Goal: Navigation & Orientation: Find specific page/section

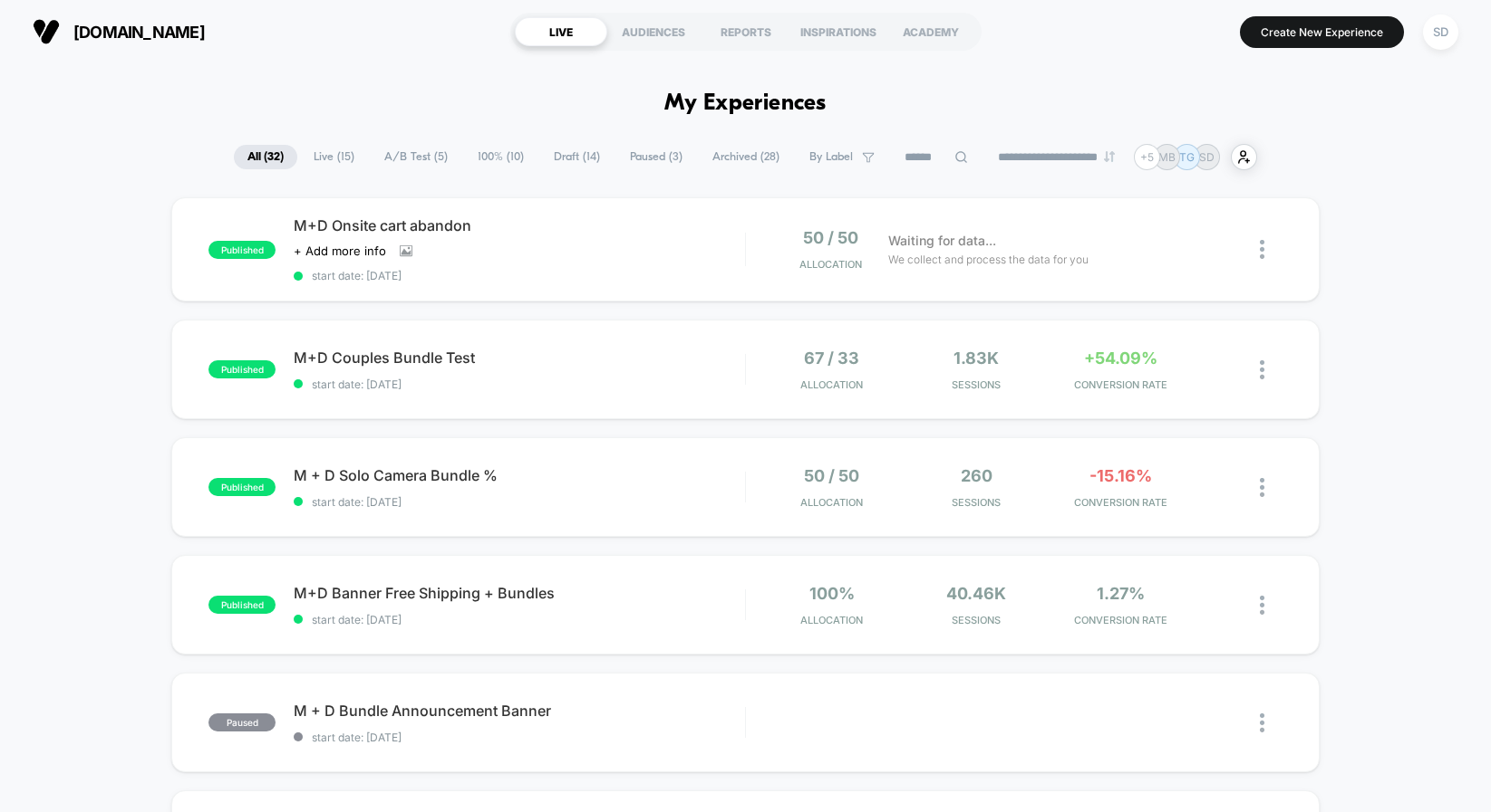
click at [402, 160] on span "A/B Test ( 5 )" at bounding box center [416, 156] width 91 height 24
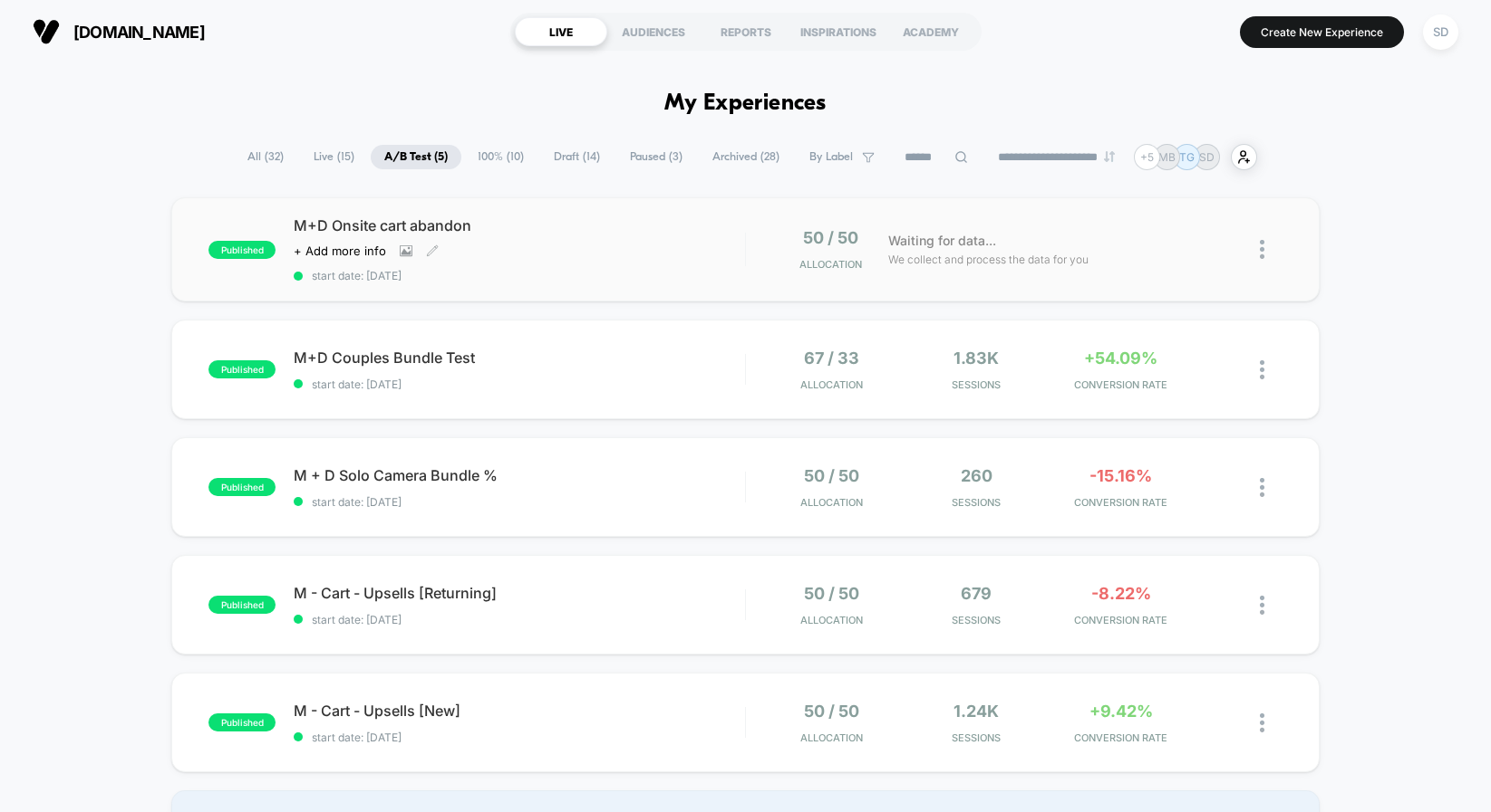
click at [357, 228] on span "M+D Onsite cart abandon" at bounding box center [519, 225] width 451 height 18
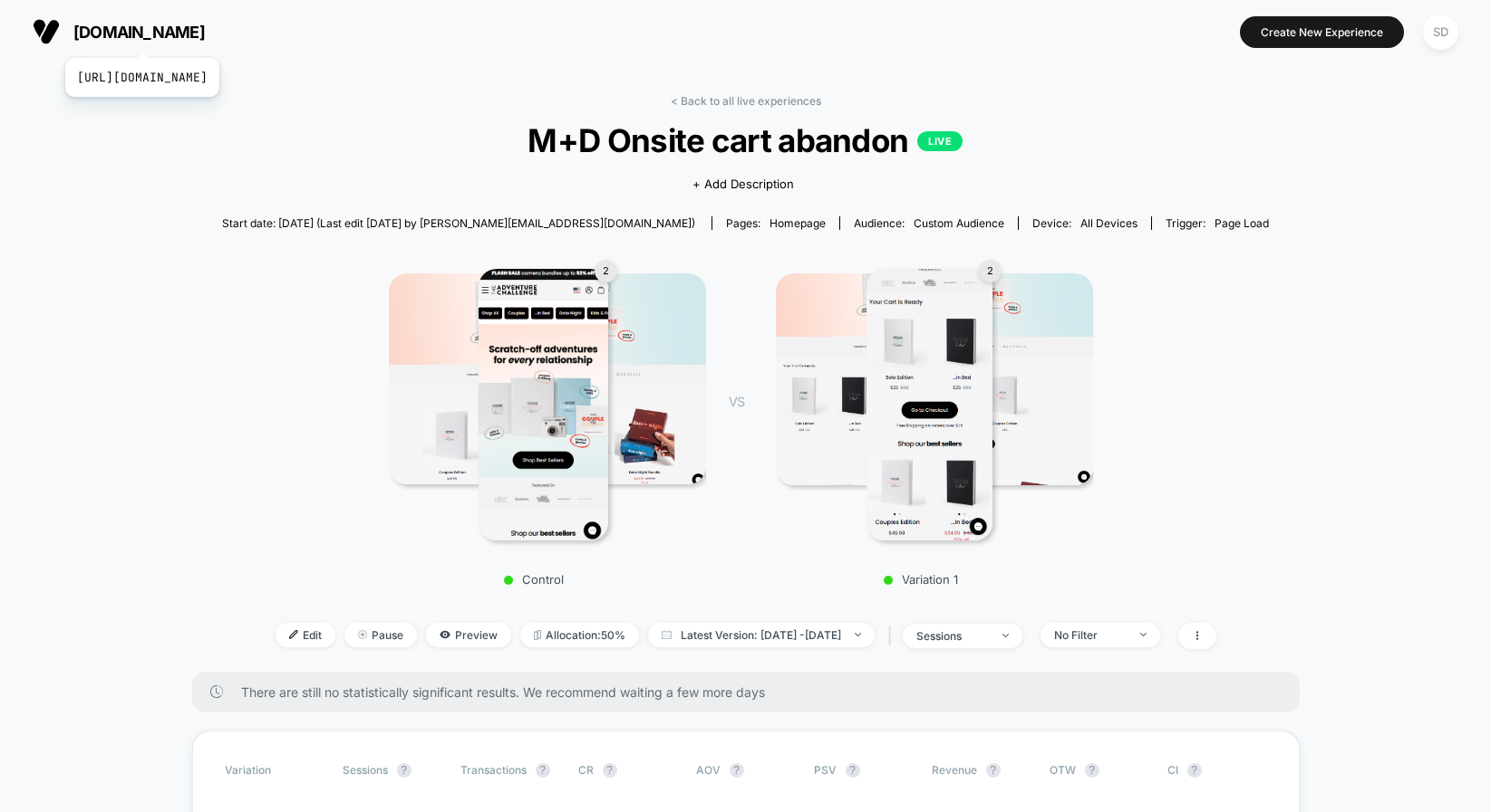
click at [204, 36] on span "[DOMAIN_NAME]" at bounding box center [139, 33] width 131 height 19
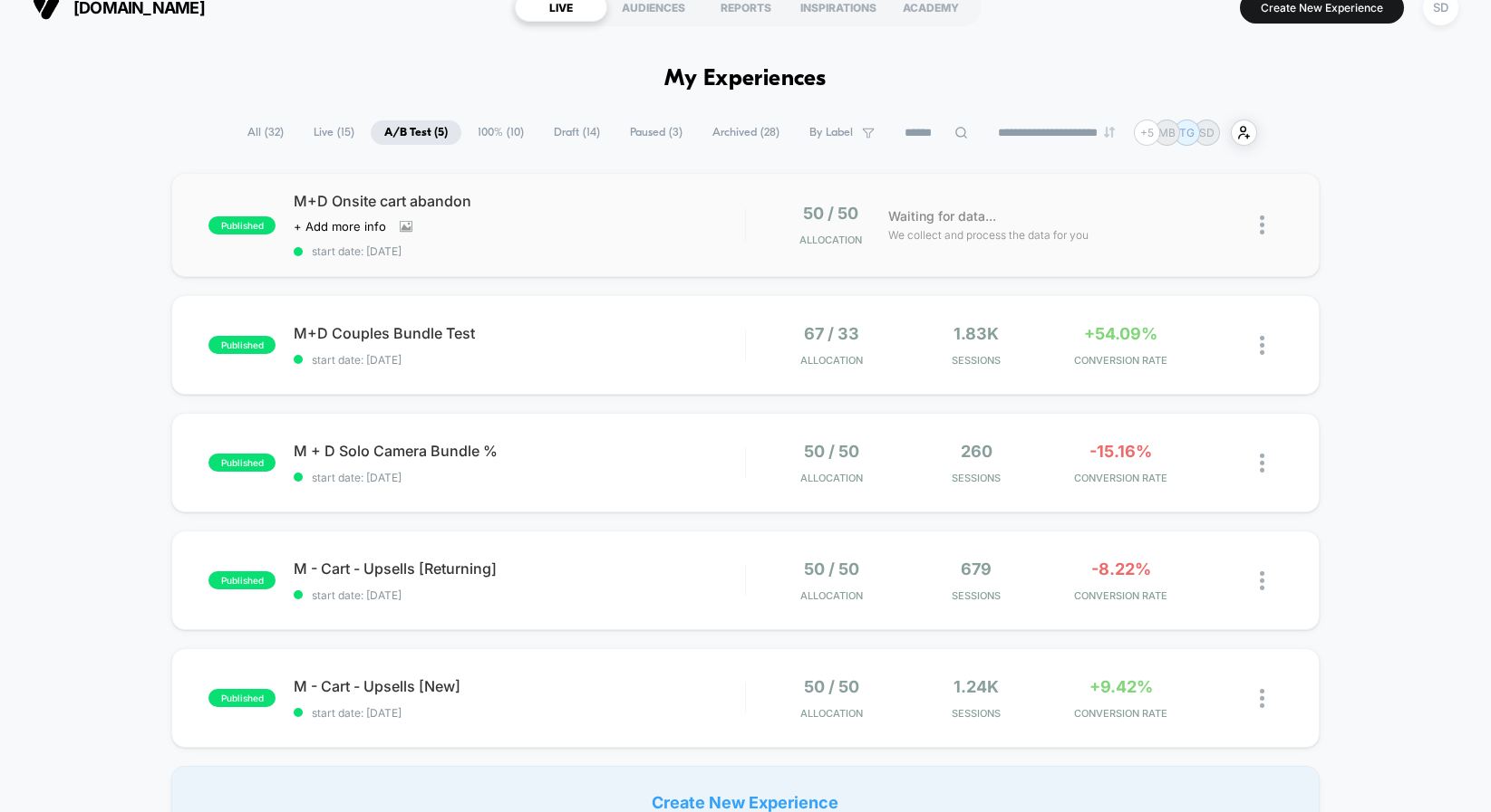
scroll to position [43, 0]
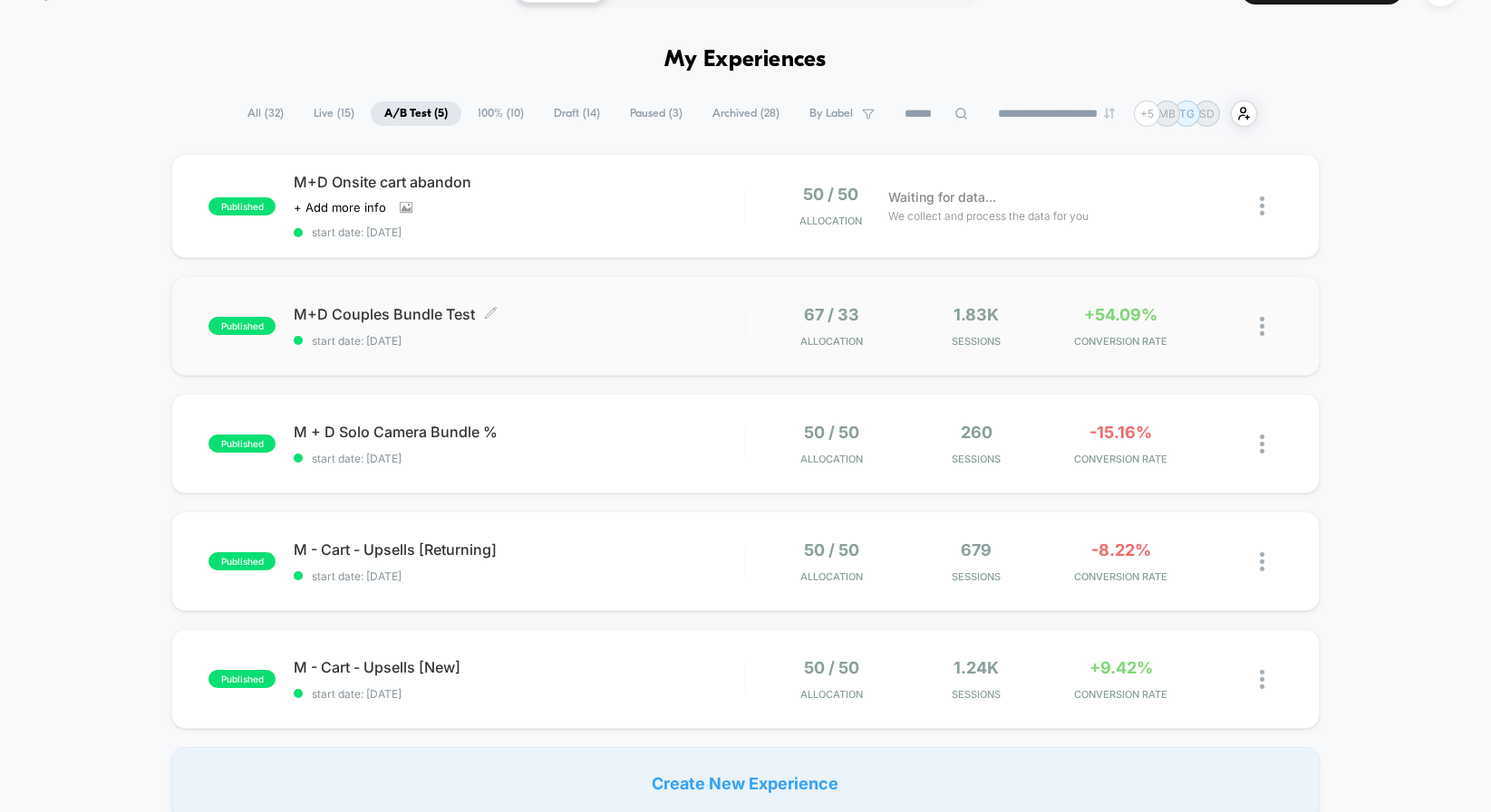
click at [340, 310] on span "M+D Couples Bundle Test Click to edit experience details" at bounding box center [519, 314] width 451 height 18
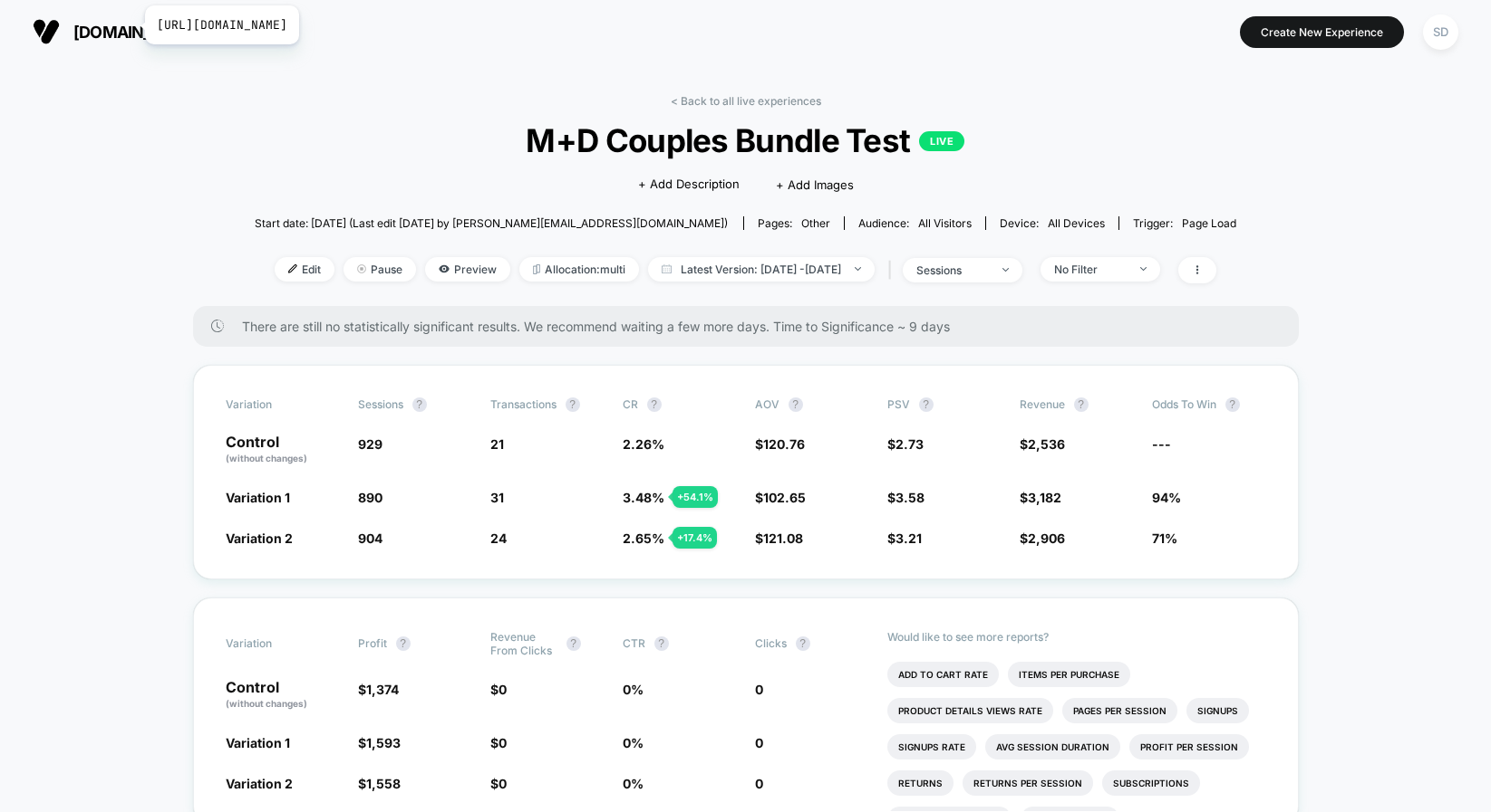
click at [133, 25] on span "[DOMAIN_NAME]" at bounding box center [139, 33] width 131 height 19
